Goal: Task Accomplishment & Management: Manage account settings

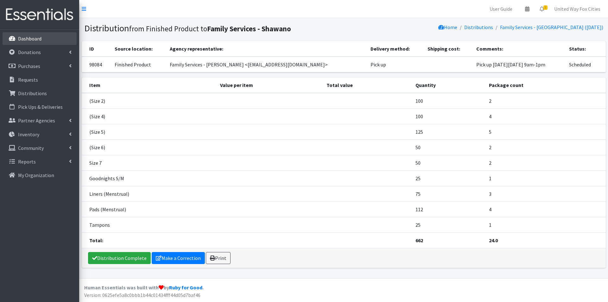
click at [17, 38] on link "Dashboard" at bounding box center [40, 38] width 74 height 13
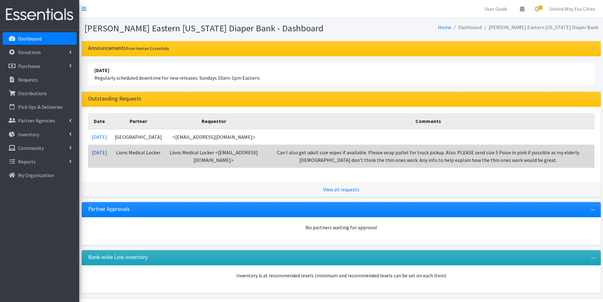
click at [107, 155] on link "10/10/2025" at bounding box center [99, 153] width 15 height 6
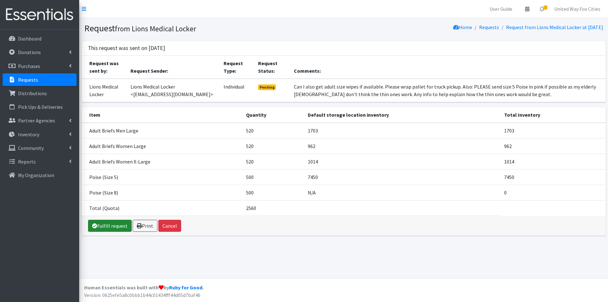
click at [116, 230] on link "Fulfill request" at bounding box center [110, 226] width 44 height 12
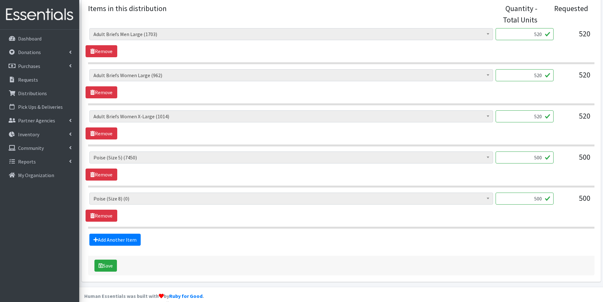
scroll to position [276, 0]
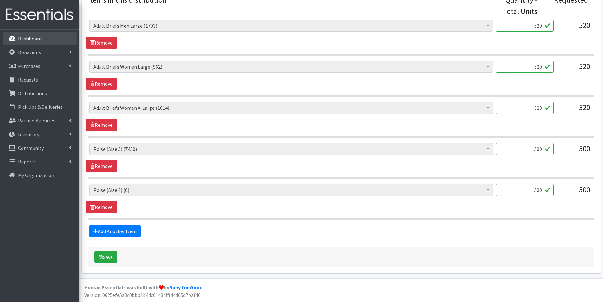
click at [35, 35] on link "Dashboard" at bounding box center [40, 38] width 74 height 13
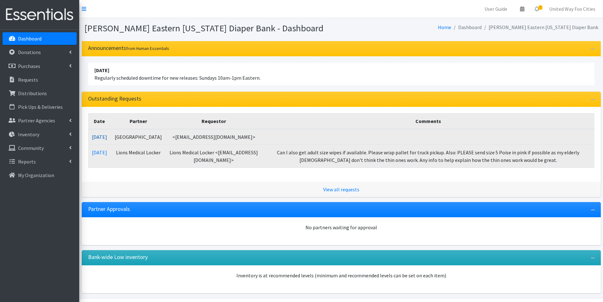
click at [107, 138] on link "10/13/2025" at bounding box center [99, 137] width 15 height 6
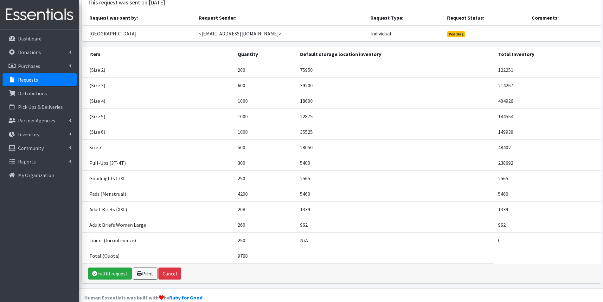
scroll to position [56, 0]
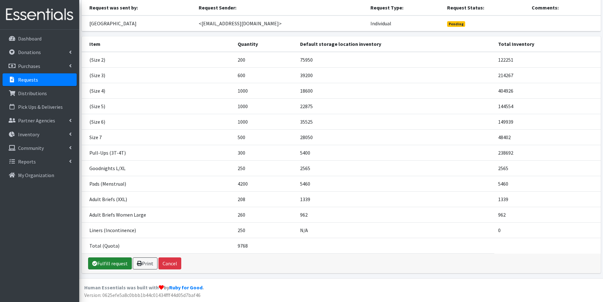
click at [118, 268] on link "Fulfill request" at bounding box center [110, 264] width 44 height 12
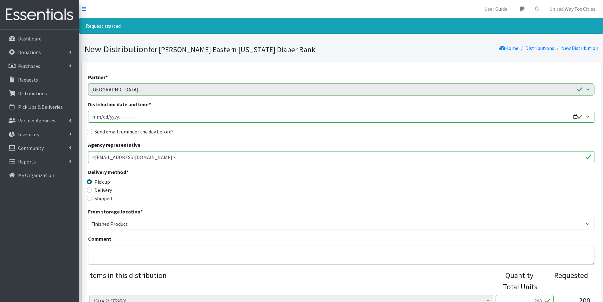
click at [573, 116] on input "Distribution date and time *" at bounding box center [341, 117] width 506 height 12
type input "2025-10-23T09:00"
click at [247, 134] on div "Send email reminder the day before?" at bounding box center [341, 132] width 506 height 8
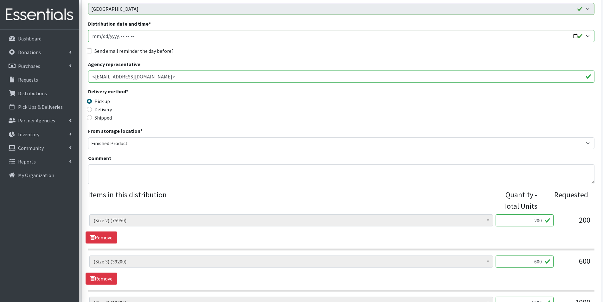
scroll to position [95, 0]
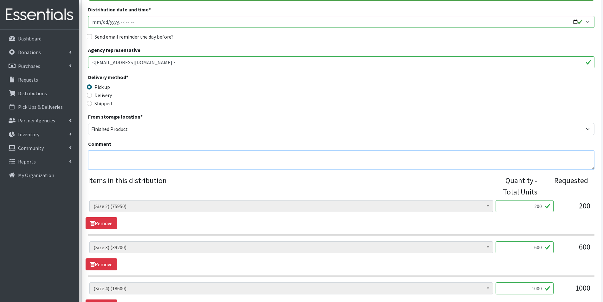
click at [116, 155] on textarea "Comment" at bounding box center [341, 160] width 506 height 20
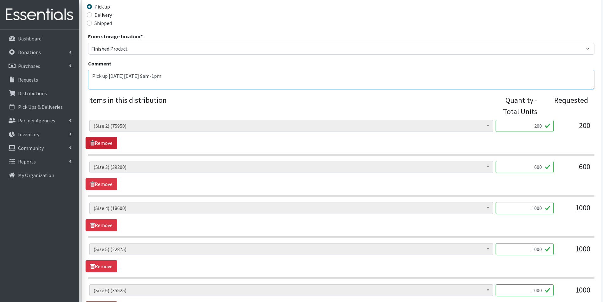
scroll to position [190, 0]
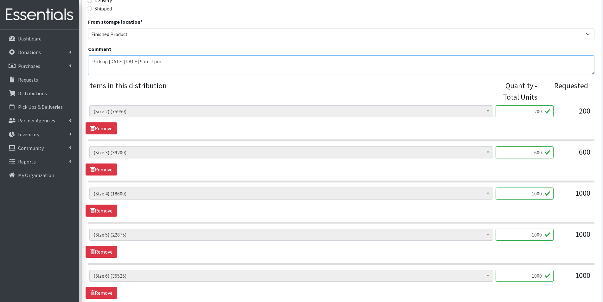
type textarea "Pick up on Thursday, October 23, 9am-1pm"
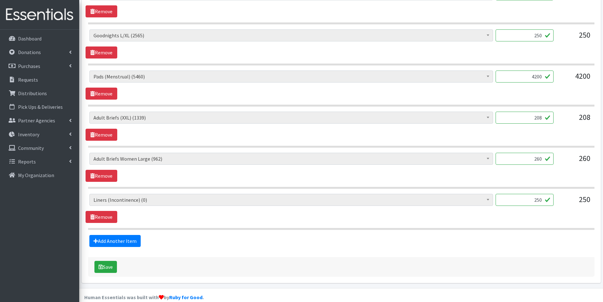
scroll to position [564, 0]
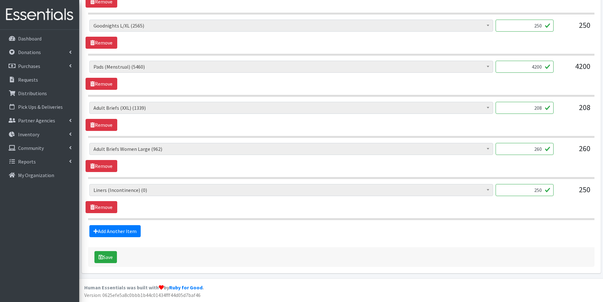
click at [547, 191] on input "250" at bounding box center [524, 190] width 58 height 12
type input "2"
click at [112, 259] on button "Save" at bounding box center [105, 257] width 22 height 12
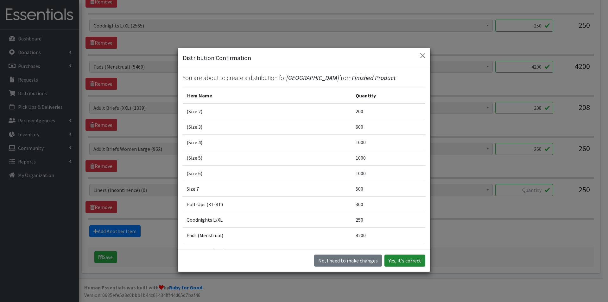
click at [413, 265] on button "Yes, it's correct" at bounding box center [405, 261] width 41 height 12
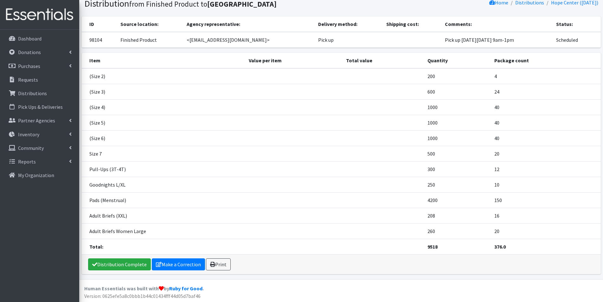
scroll to position [47, 0]
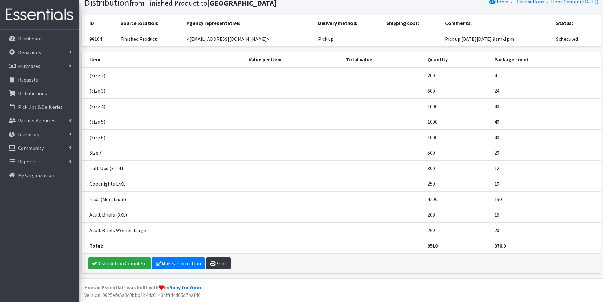
click at [215, 264] on link "Print" at bounding box center [218, 264] width 25 height 12
click at [71, 133] on icon at bounding box center [70, 134] width 3 height 5
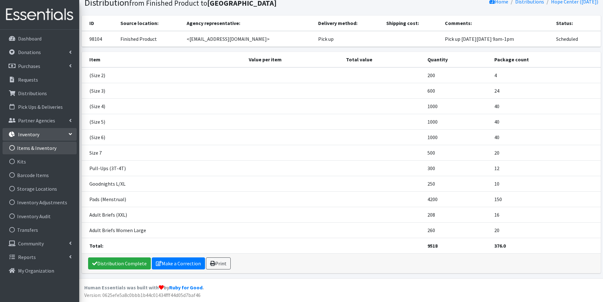
click at [43, 148] on link "Items & Inventory" at bounding box center [40, 148] width 74 height 13
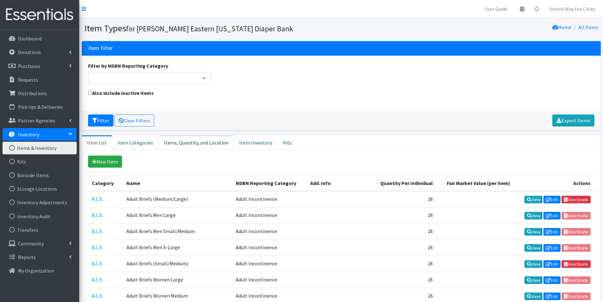
click at [178, 143] on link "Items, Quantity, and Location" at bounding box center [195, 143] width 75 height 14
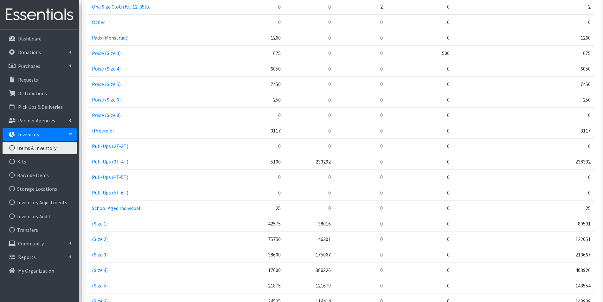
scroll to position [760, 0]
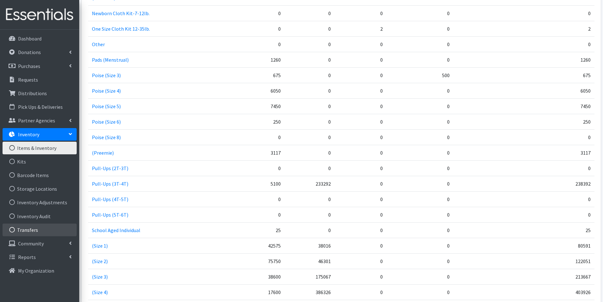
click at [34, 232] on link "Transfers" at bounding box center [40, 230] width 74 height 13
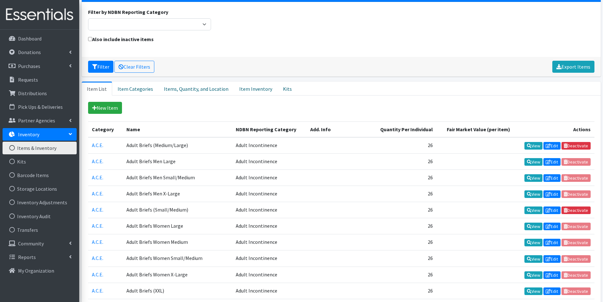
scroll to position [63, 0]
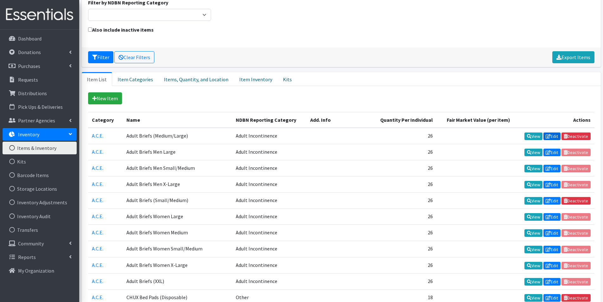
click at [550, 138] on link "Edit" at bounding box center [551, 137] width 17 height 8
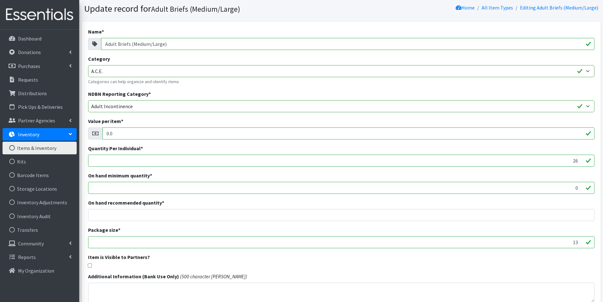
scroll to position [32, 0]
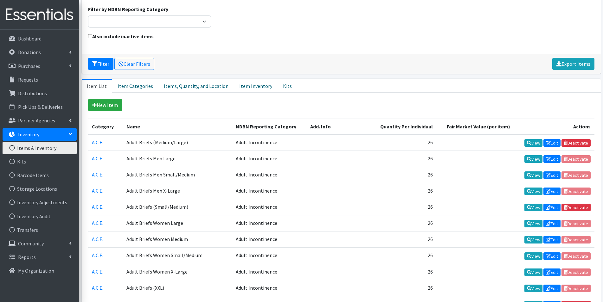
scroll to position [63, 0]
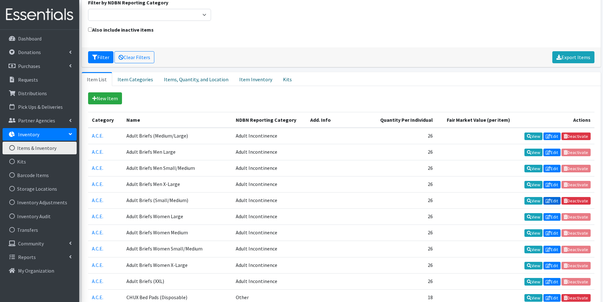
click at [554, 202] on link "Edit" at bounding box center [551, 201] width 17 height 8
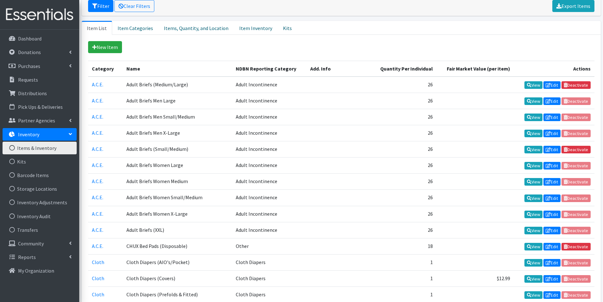
scroll to position [127, 0]
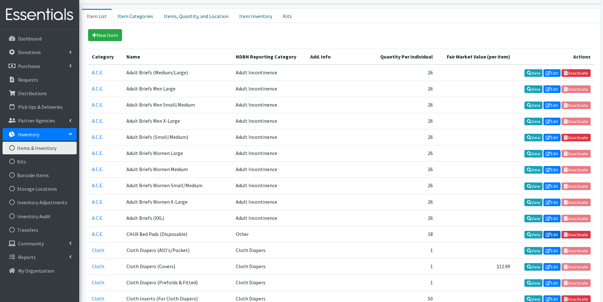
click at [553, 237] on link "Edit" at bounding box center [551, 235] width 17 height 8
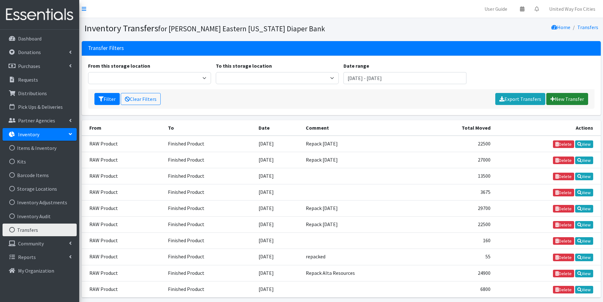
click at [570, 101] on link "New Transfer" at bounding box center [567, 99] width 42 height 12
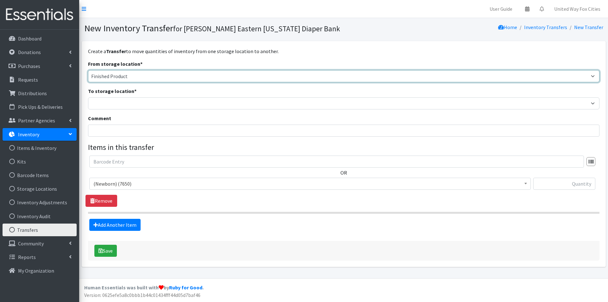
click at [130, 75] on select "Cloth Diapers Finished Product RAW Product" at bounding box center [344, 76] width 512 height 12
select select "448"
click at [88, 70] on select "Cloth Diapers Finished Product RAW Product" at bounding box center [344, 76] width 512 height 12
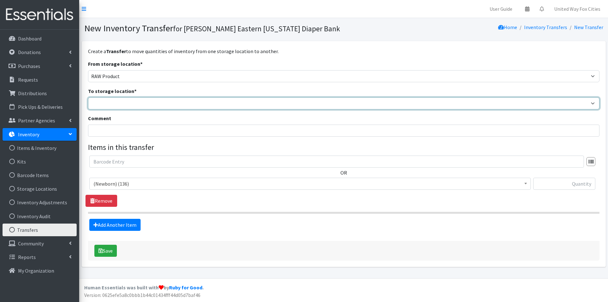
click at [117, 102] on select "Cloth Diapers Finished Product RAW Product" at bounding box center [344, 104] width 512 height 12
select select "447"
click at [88, 98] on select "Cloth Diapers Finished Product RAW Product" at bounding box center [344, 104] width 512 height 12
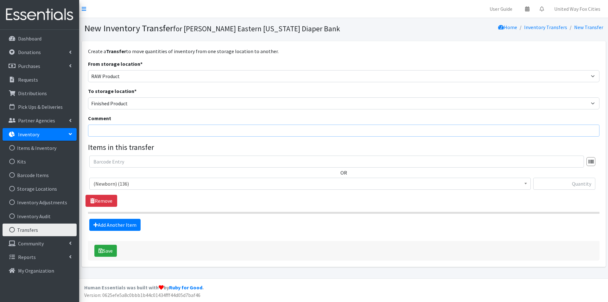
click at [111, 130] on input "Comment" at bounding box center [344, 131] width 512 height 12
type input "Repack Capital C. U. 10-13-25"
click at [170, 187] on span "(Newborn) (136)" at bounding box center [309, 184] width 433 height 9
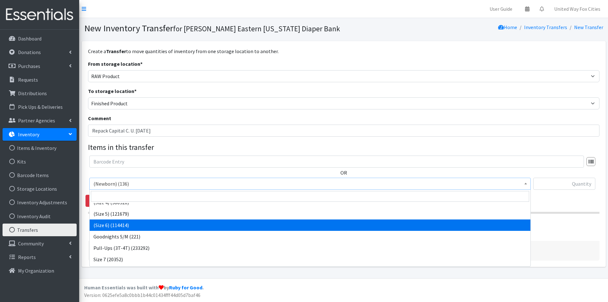
scroll to position [62, 0]
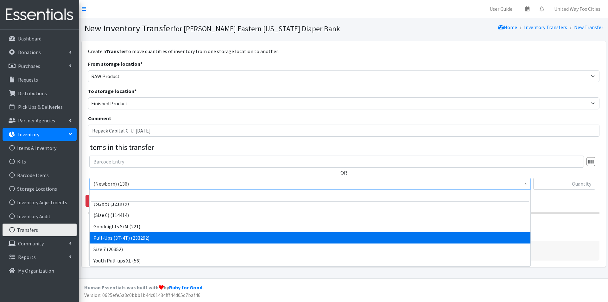
select select "14494"
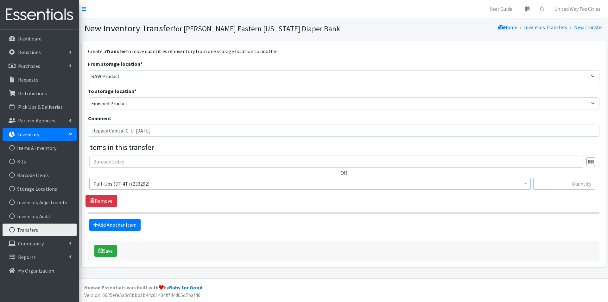
click at [577, 184] on input "text" at bounding box center [564, 184] width 62 height 12
type input "16875"
click at [106, 255] on button "Save" at bounding box center [105, 251] width 22 height 12
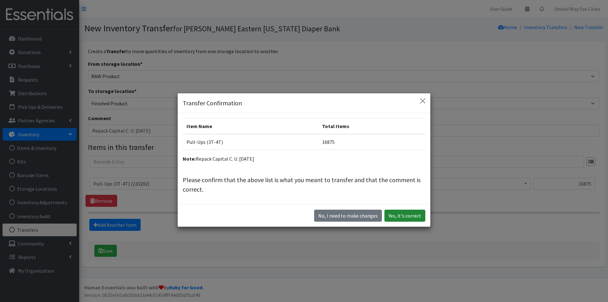
click at [404, 217] on button "Yes, it's correct" at bounding box center [405, 216] width 41 height 12
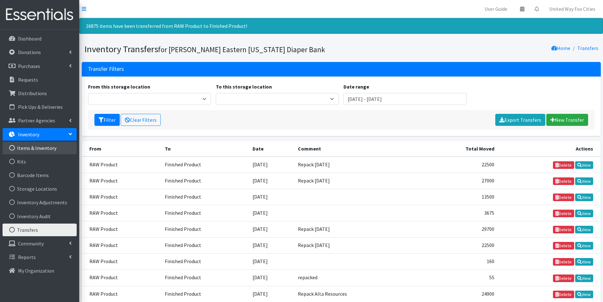
click at [44, 147] on link "Items & Inventory" at bounding box center [40, 148] width 74 height 13
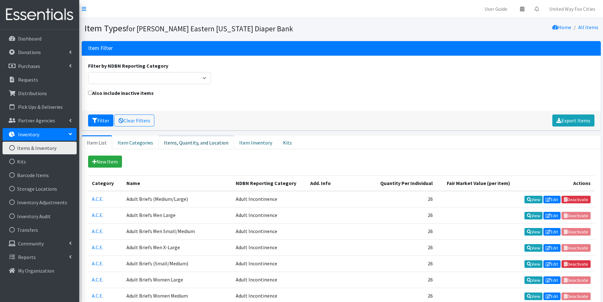
click at [182, 146] on link "Items, Quantity, and Location" at bounding box center [195, 143] width 75 height 14
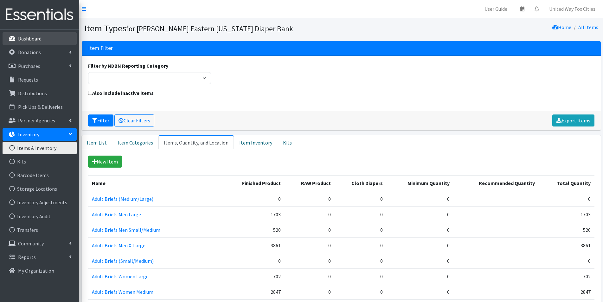
click at [30, 38] on p "Dashboard" at bounding box center [29, 38] width 23 height 6
